Goal: Check status: Check status

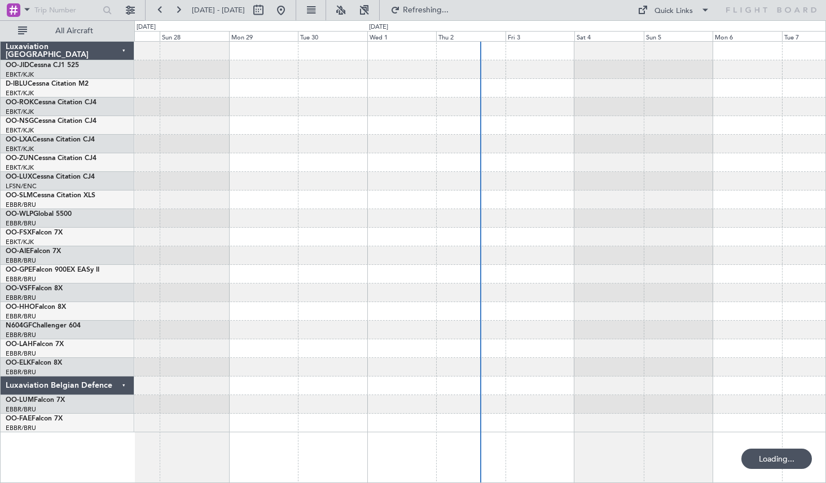
click at [160, 7] on button at bounding box center [160, 10] width 18 height 18
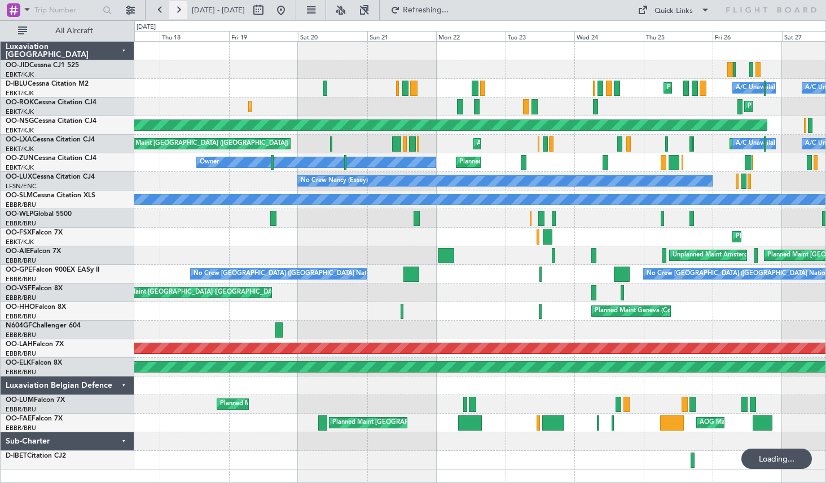
click at [181, 5] on button at bounding box center [178, 10] width 18 height 18
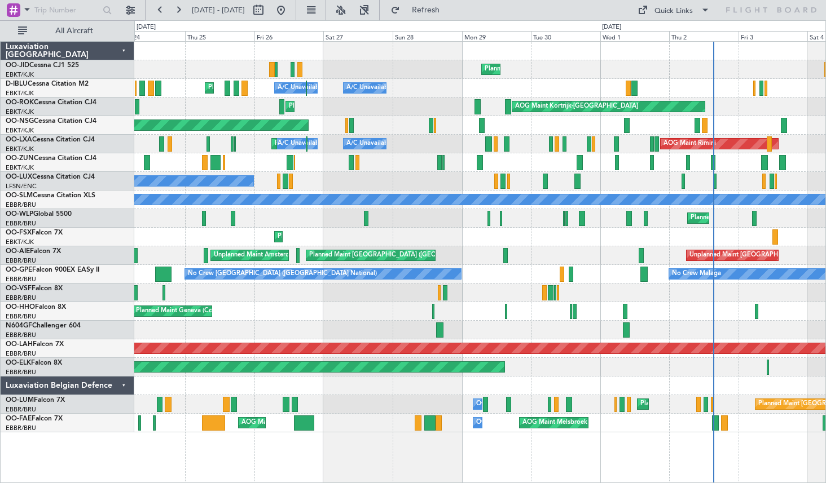
click at [533, 70] on div "Planned Maint Kortrijk-Wevelgem A/C Unavailable Kortrijk-Wevelgem A/C Unavailab…" at bounding box center [479, 237] width 691 height 391
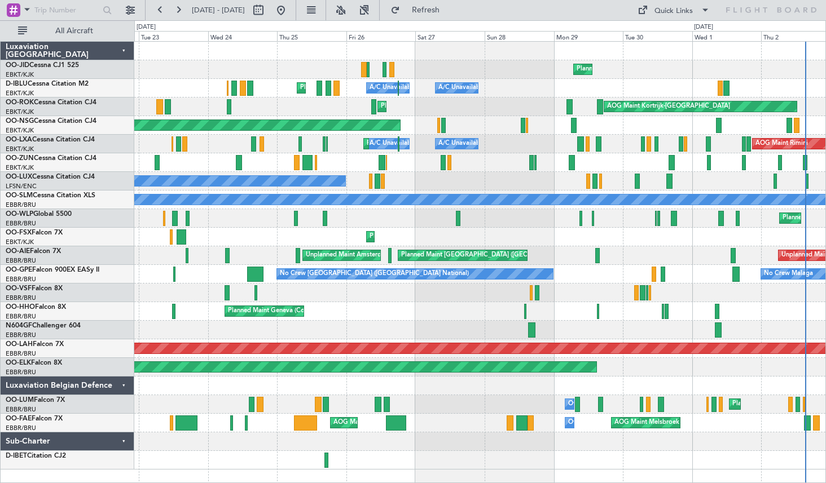
click at [411, 56] on div at bounding box center [479, 51] width 691 height 19
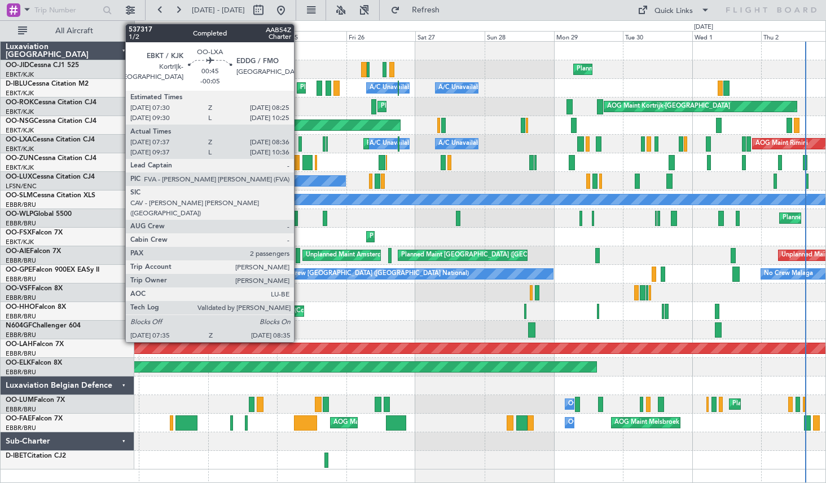
click at [299, 142] on div at bounding box center [299, 143] width 3 height 15
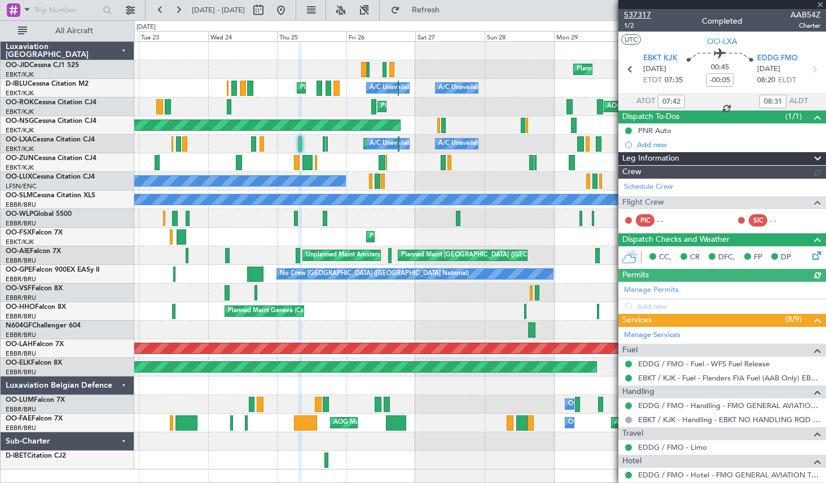
click at [639, 14] on span "537317" at bounding box center [637, 15] width 27 height 12
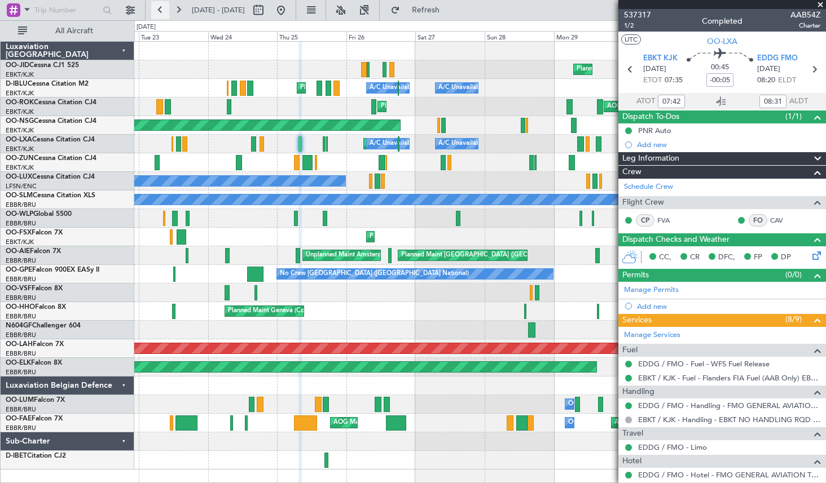
click at [158, 9] on button at bounding box center [160, 10] width 18 height 18
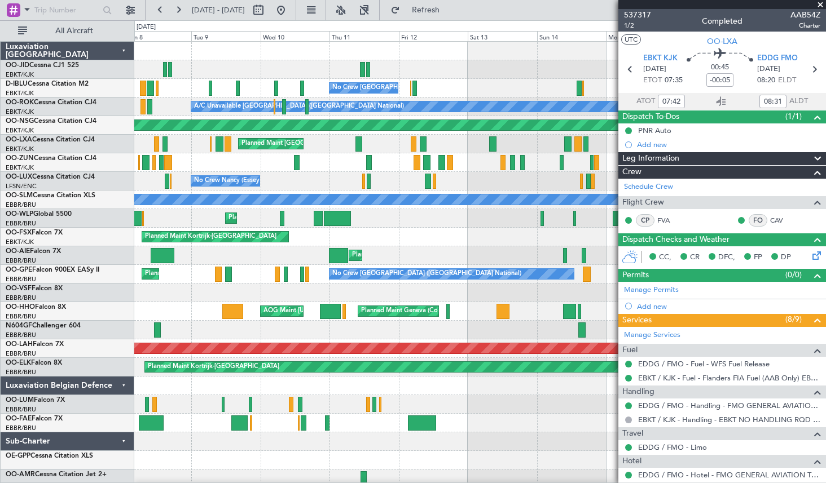
click at [316, 162] on div "Owner Unplanned Maint Kortrijk-Wevelgem" at bounding box center [479, 162] width 691 height 19
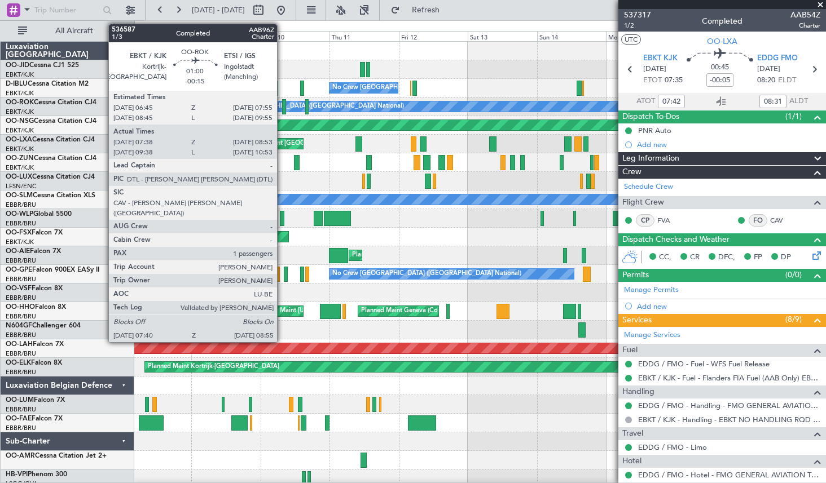
click at [282, 105] on div at bounding box center [284, 106] width 4 height 15
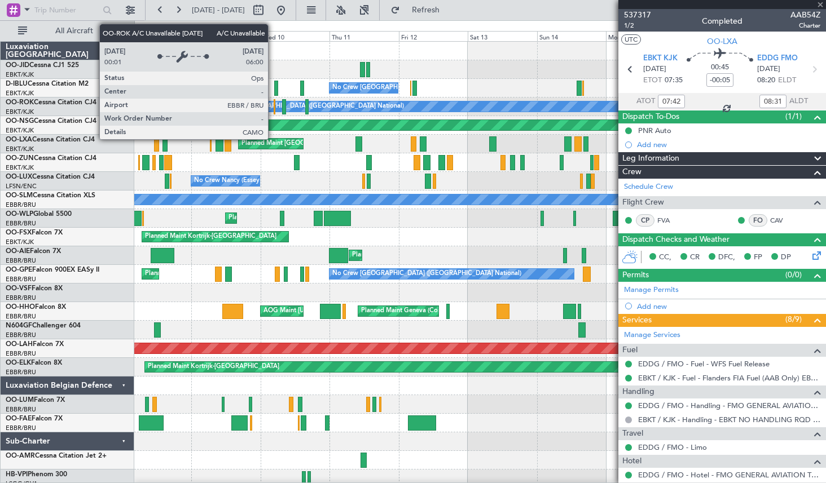
type input "-00:15"
type input "07:43"
type input "08:48"
type input "1"
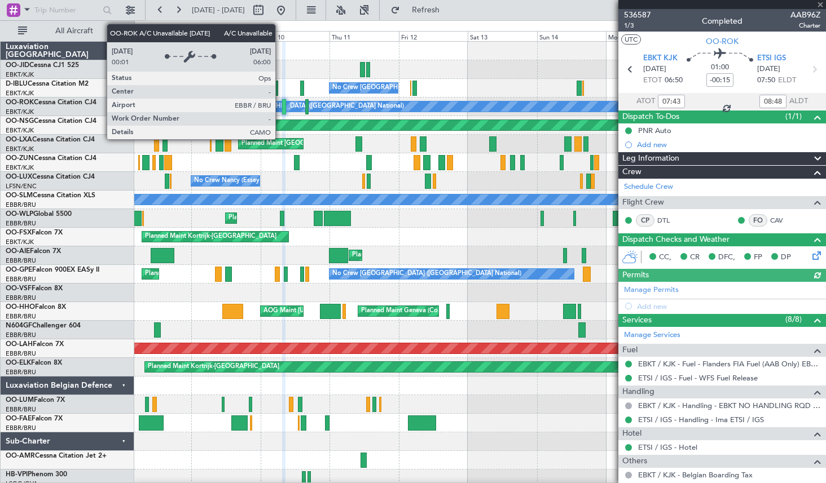
type input "09:43"
type input "10:48"
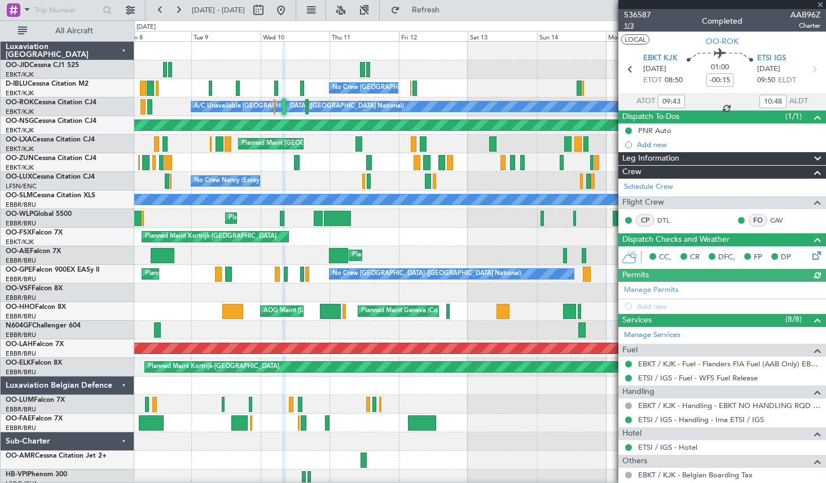
type input "07:43"
type input "08:48"
click at [642, 15] on span "536587" at bounding box center [637, 15] width 27 height 12
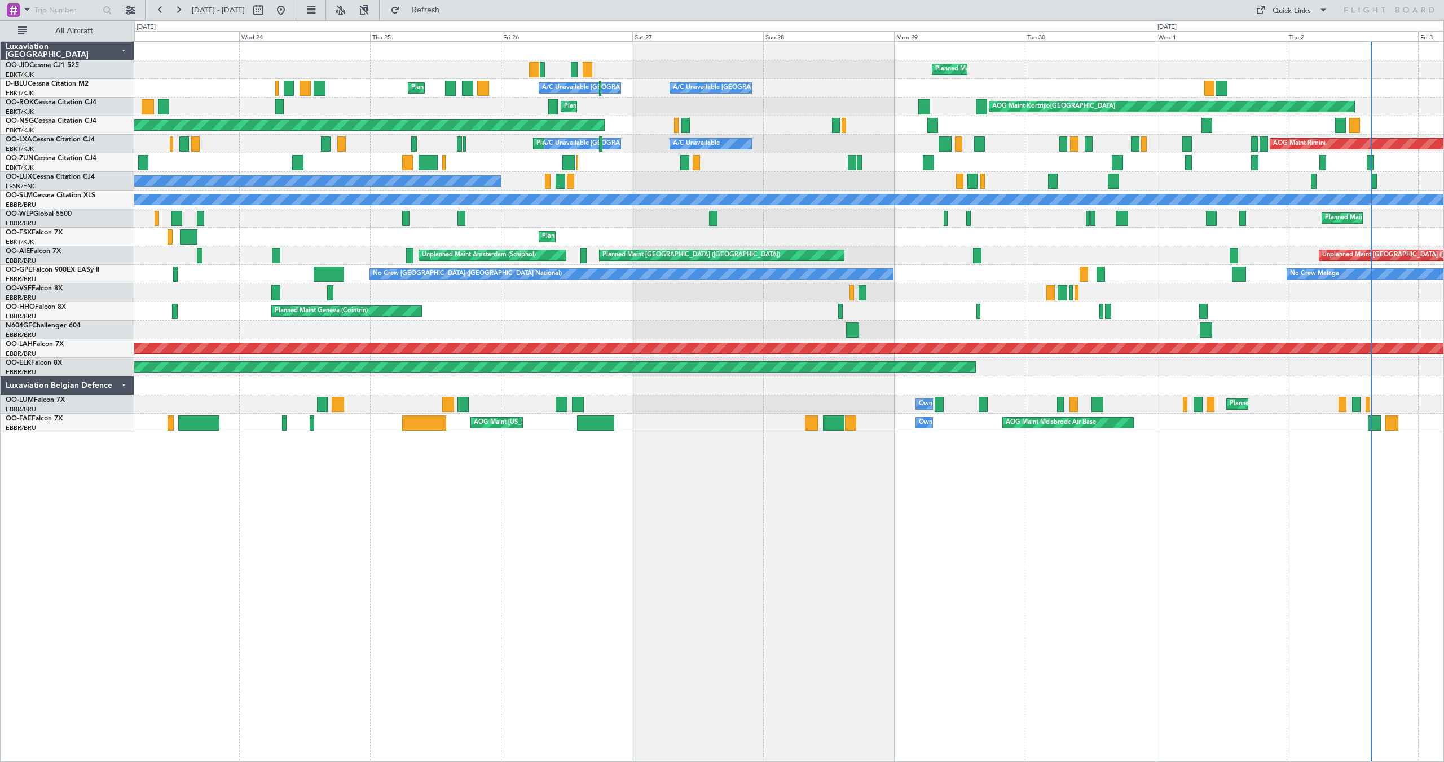
click at [778, 25] on div "Planned Maint Kortrijk-[GEOGRAPHIC_DATA] A/C Unavailable [GEOGRAPHIC_DATA]-[GEO…" at bounding box center [722, 391] width 1444 height 742
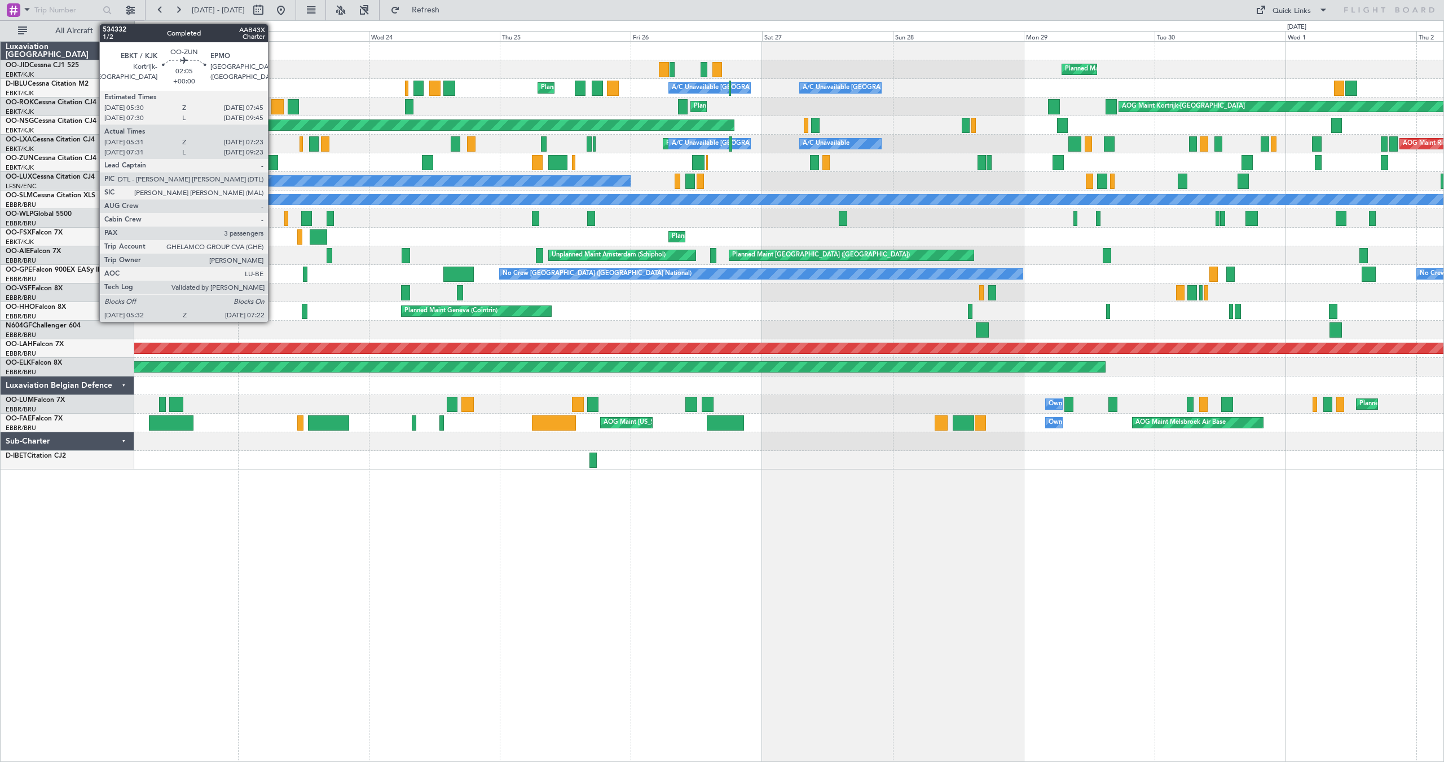
click at [273, 162] on div at bounding box center [273, 162] width 10 height 15
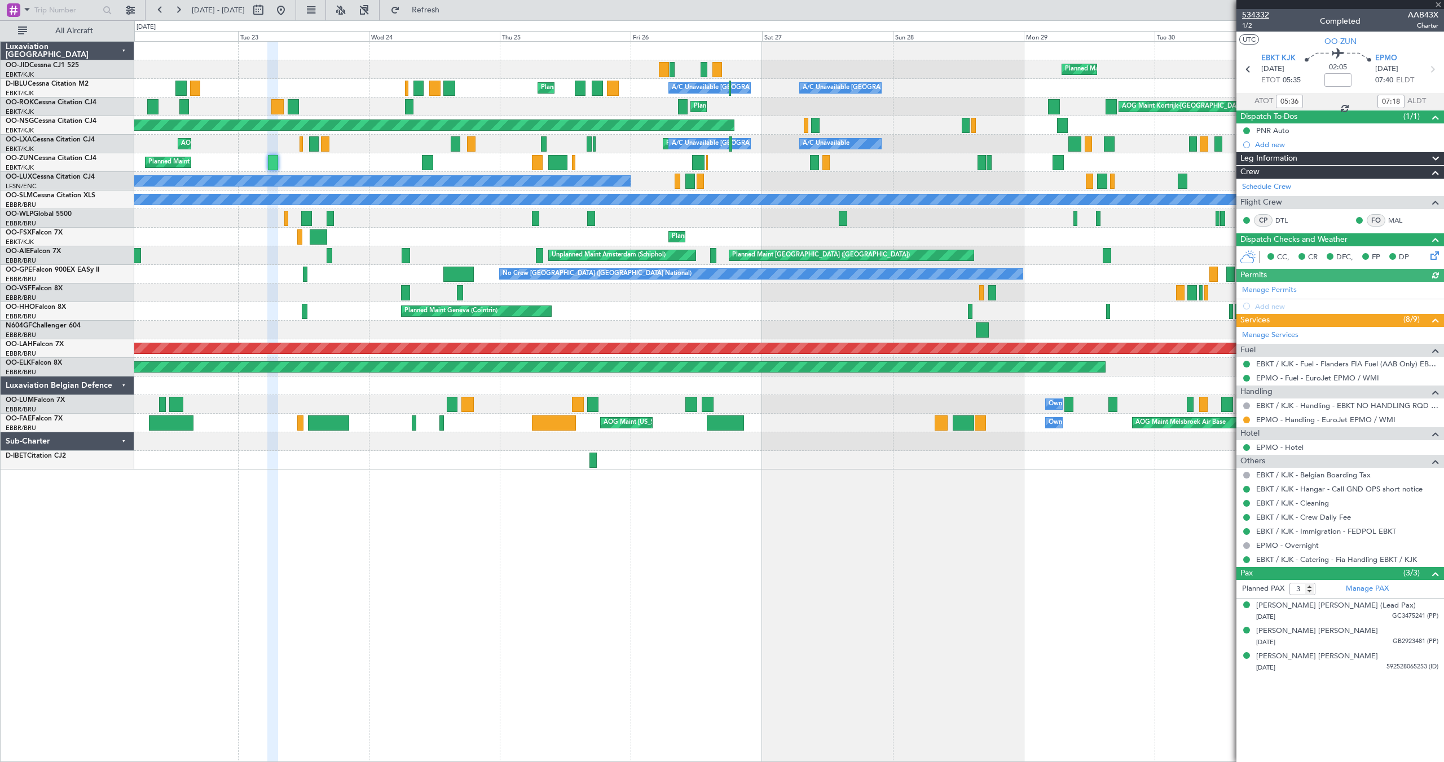
click at [1261, 13] on span "534332" at bounding box center [1255, 15] width 27 height 12
